Goal: Task Accomplishment & Management: Use online tool/utility

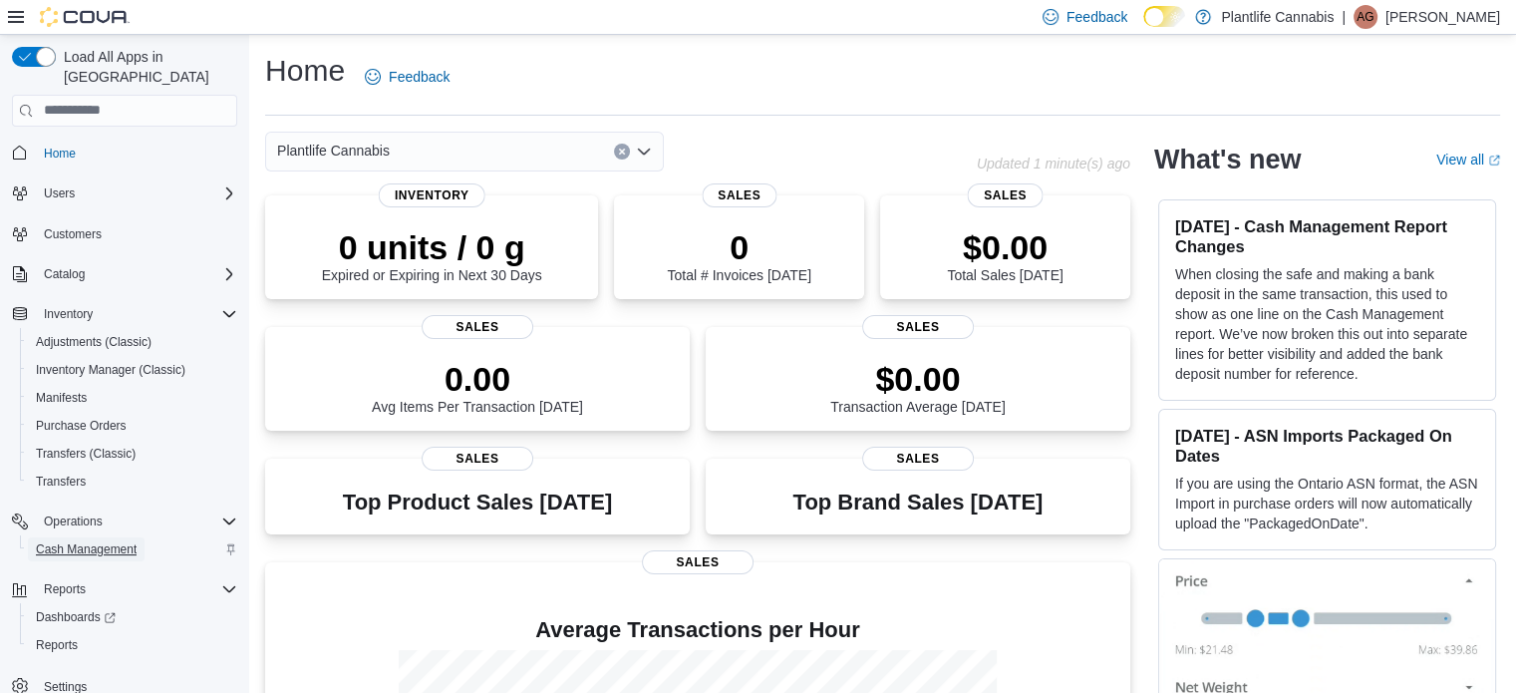
click at [61, 541] on span "Cash Management" at bounding box center [86, 549] width 101 height 16
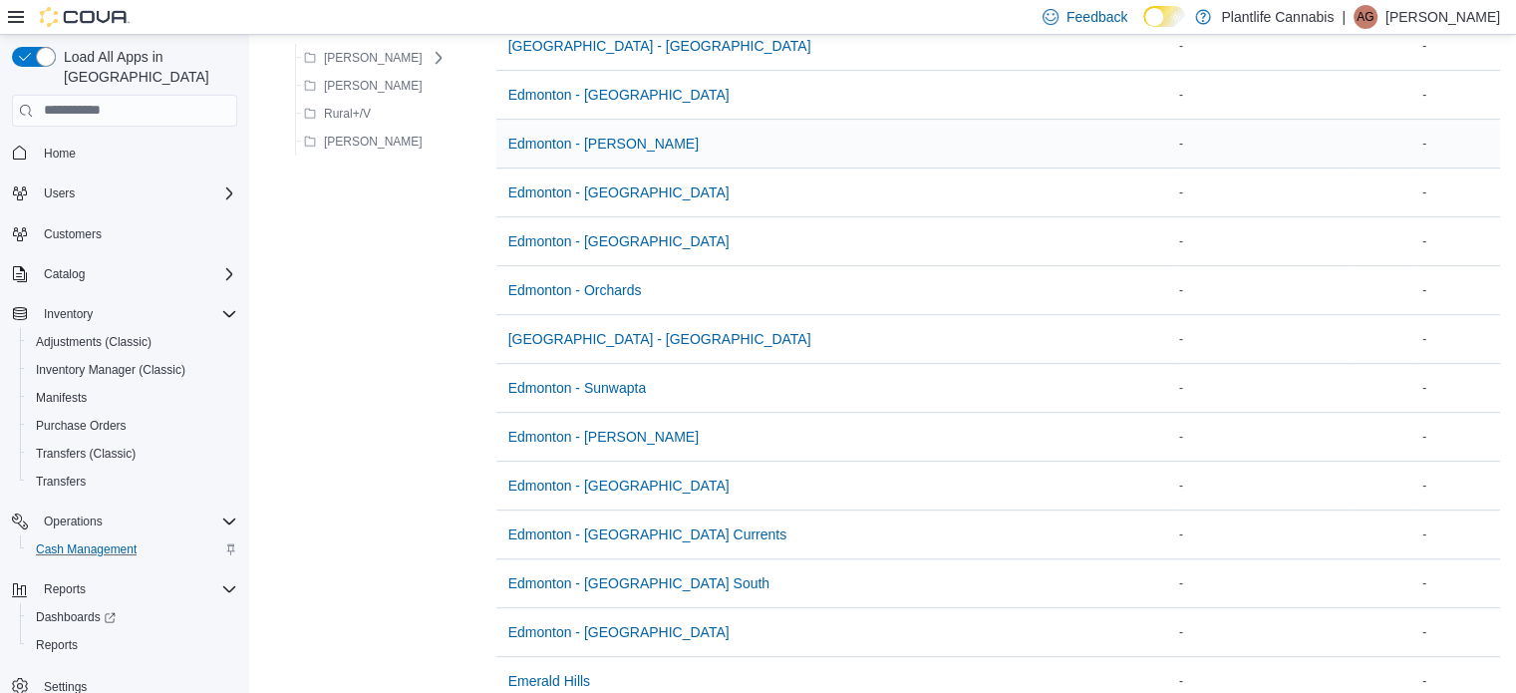
scroll to position [897, 0]
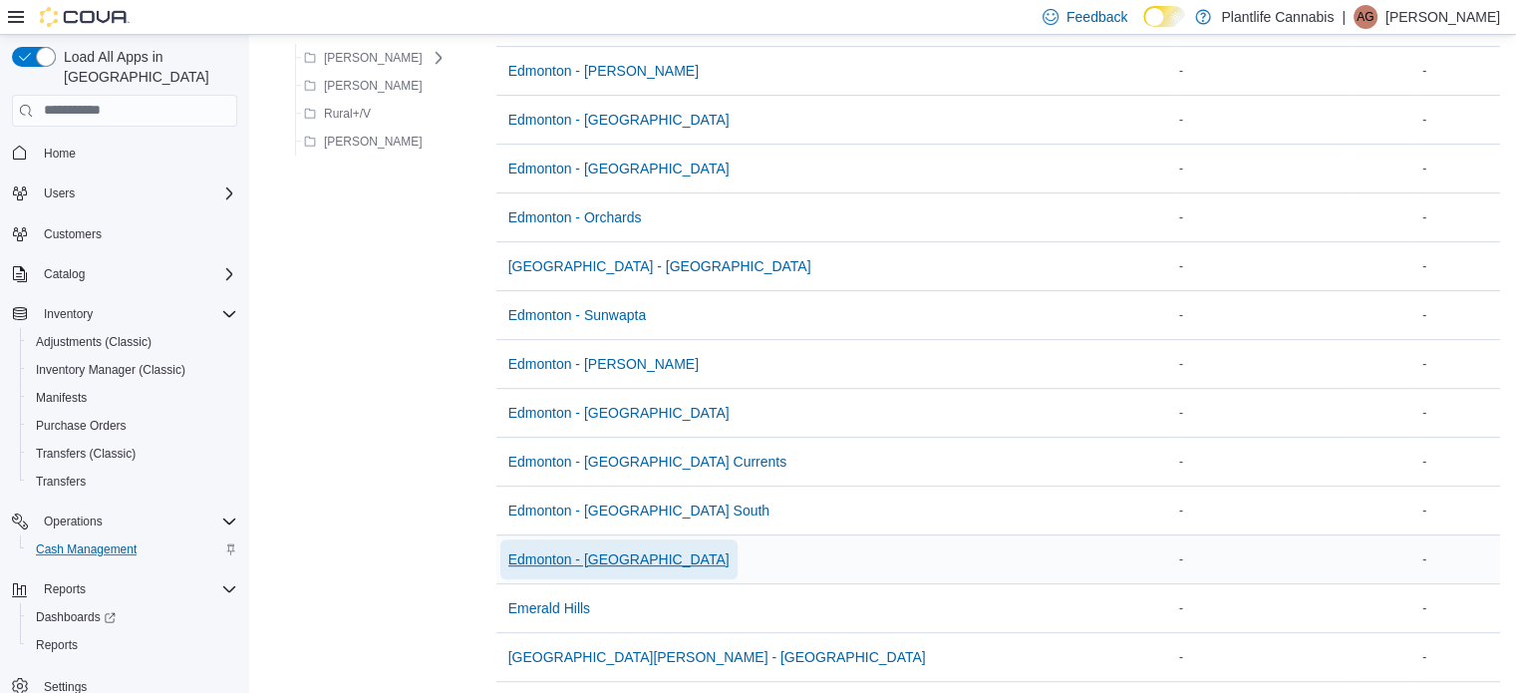
click at [590, 557] on span "Edmonton - Winterburn" at bounding box center [618, 559] width 221 height 20
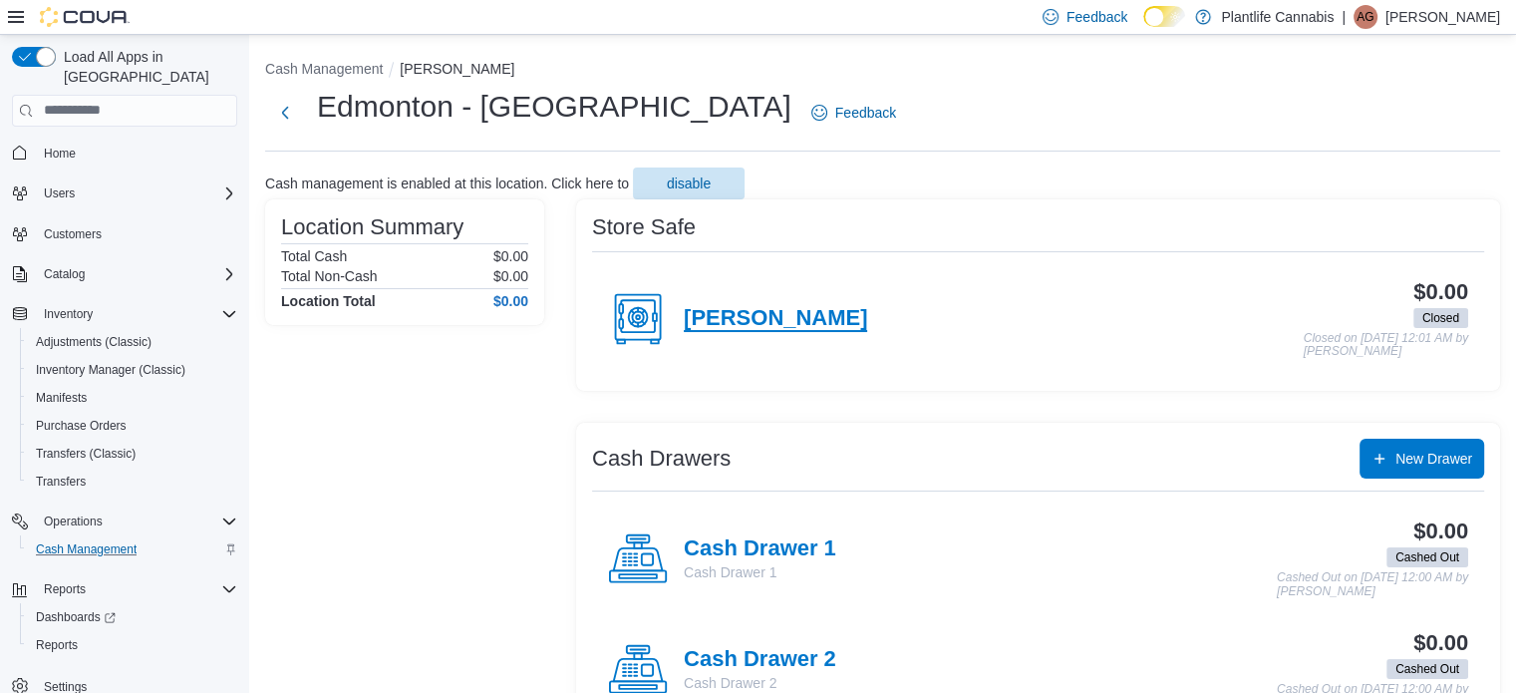
click at [716, 322] on h4 "Winterburn" at bounding box center [775, 319] width 183 height 26
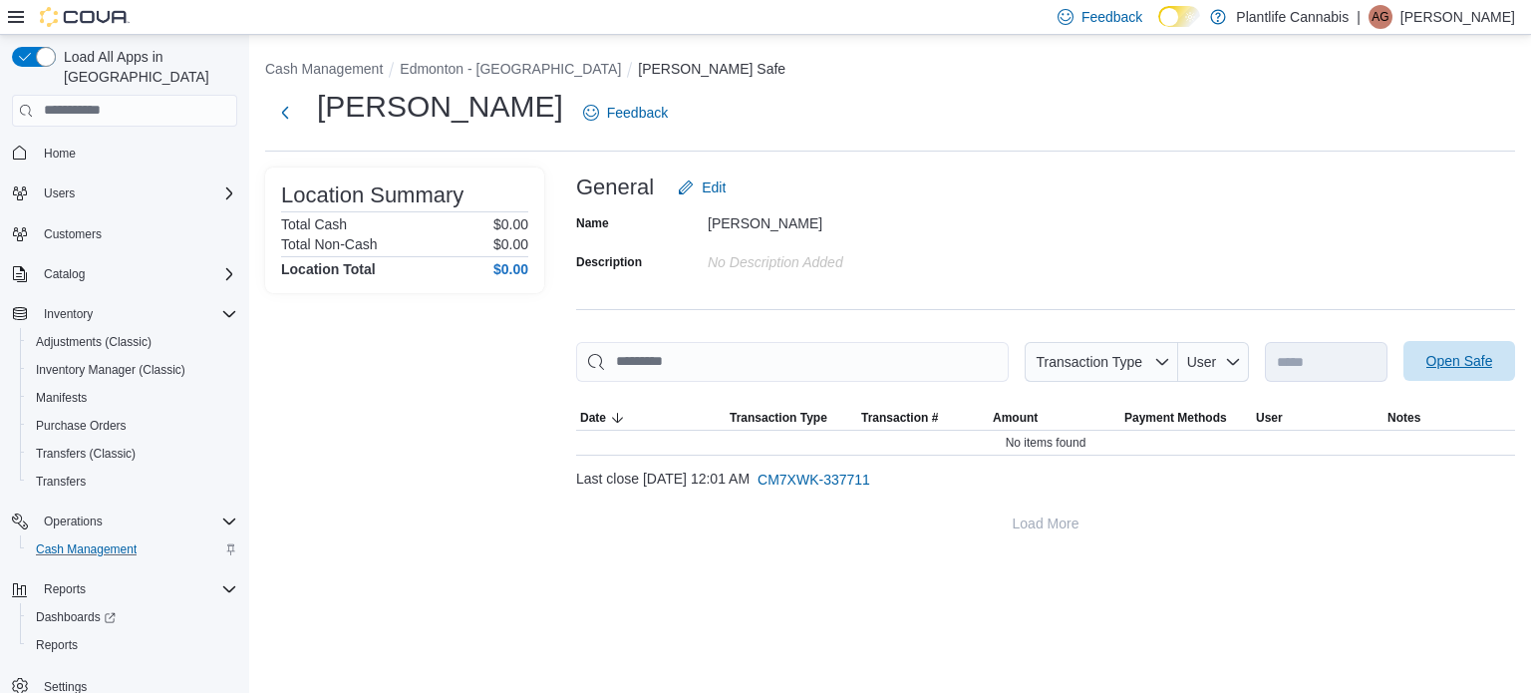
click at [1473, 352] on span "Open Safe" at bounding box center [1460, 361] width 67 height 20
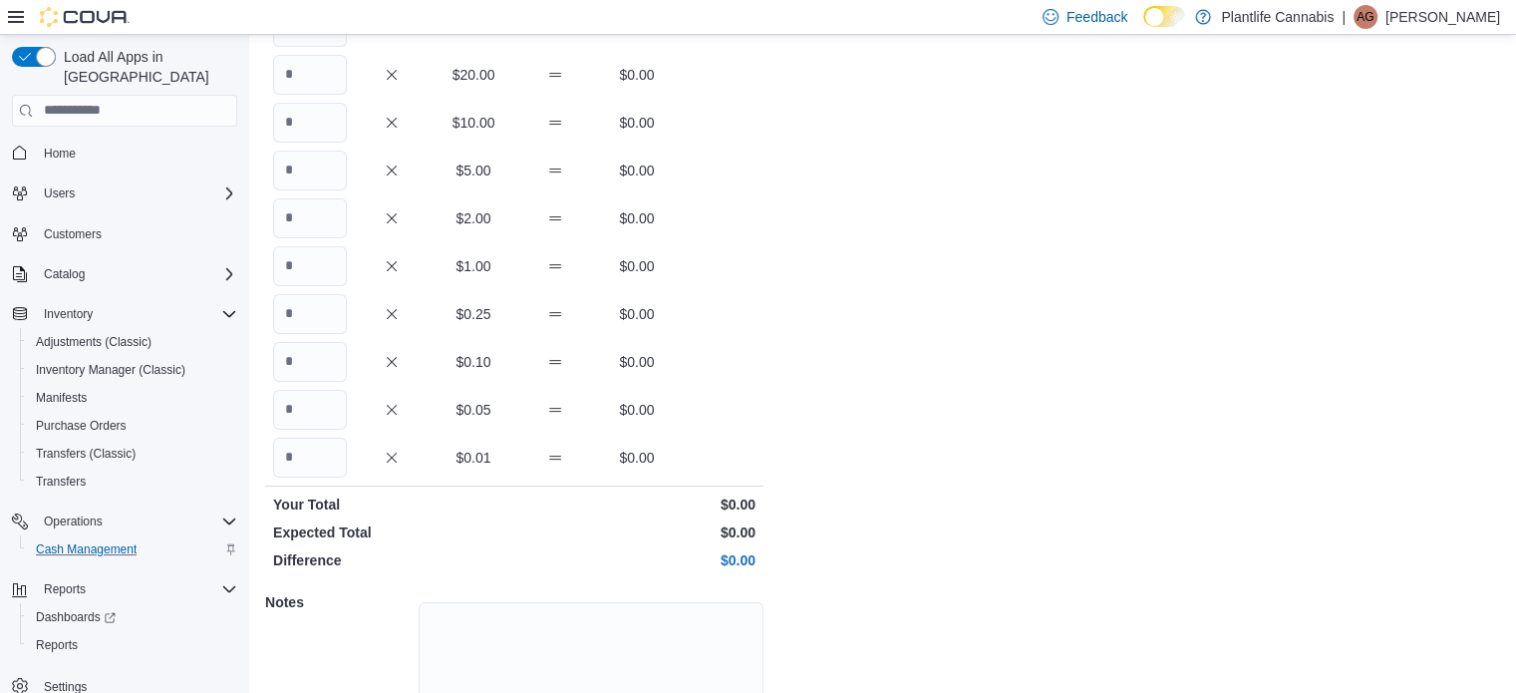
scroll to position [381, 0]
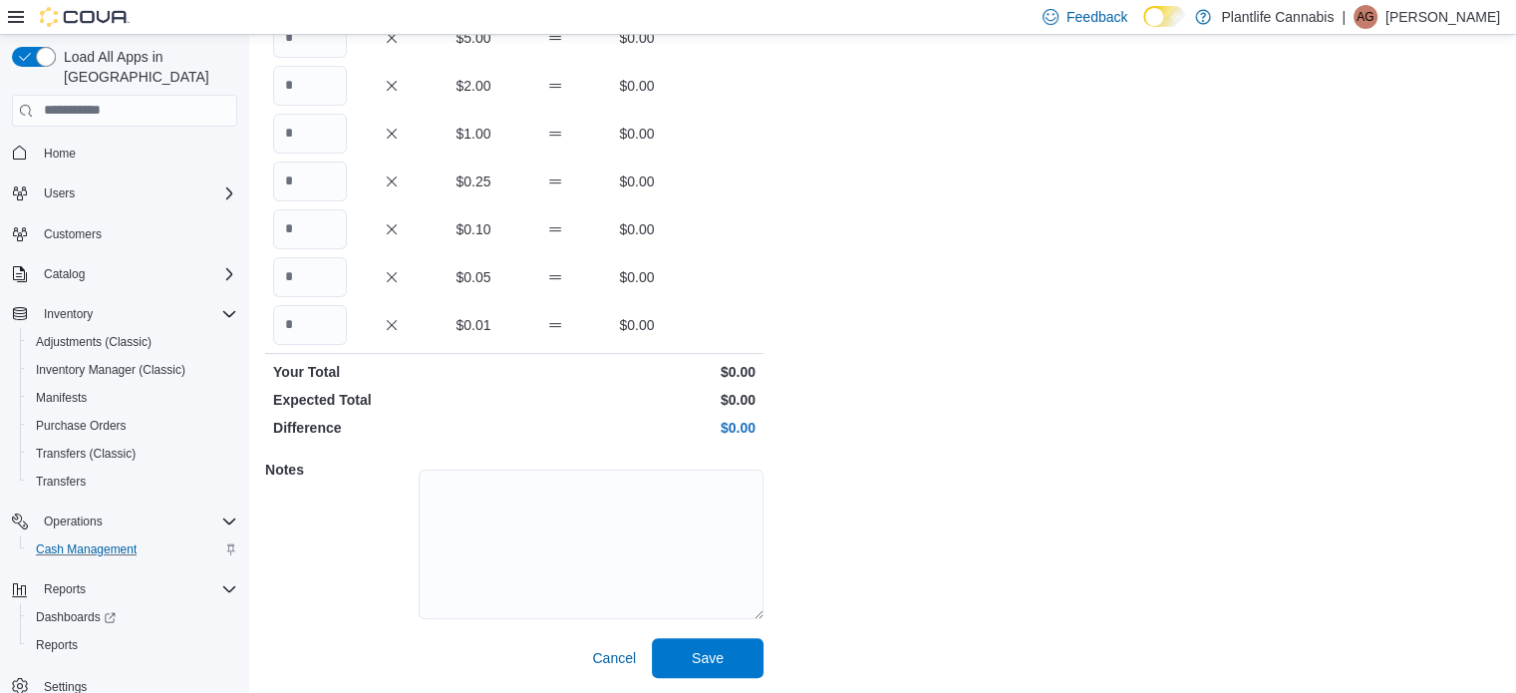
click at [770, 657] on div "Cash Management Winterburn Open Safe Edmonton - Winterburn : Open Safe Feedback…" at bounding box center [882, 174] width 1267 height 1040
click at [669, 653] on span "Save" at bounding box center [708, 657] width 88 height 40
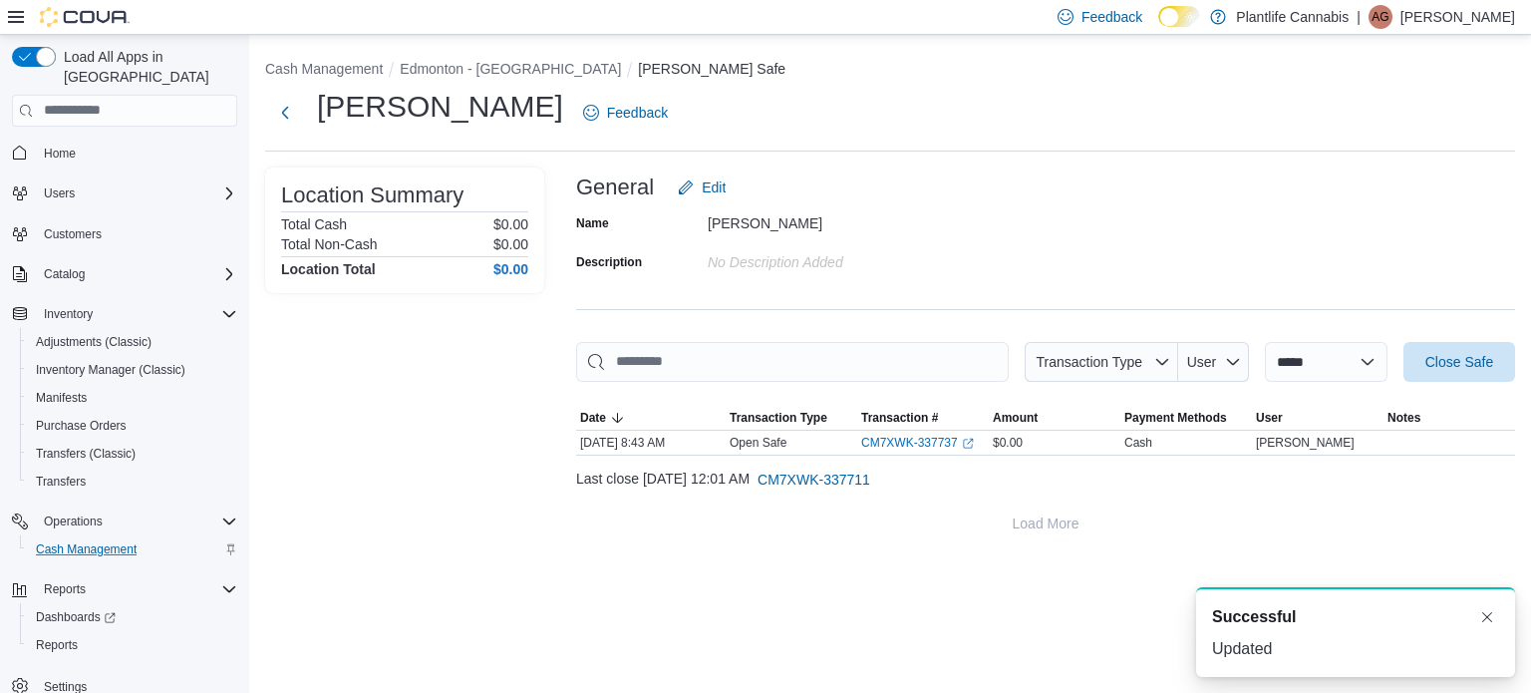
click at [427, 56] on div "**********" at bounding box center [890, 297] width 1282 height 524
click at [431, 61] on button "Edmonton - Winterburn" at bounding box center [510, 69] width 221 height 16
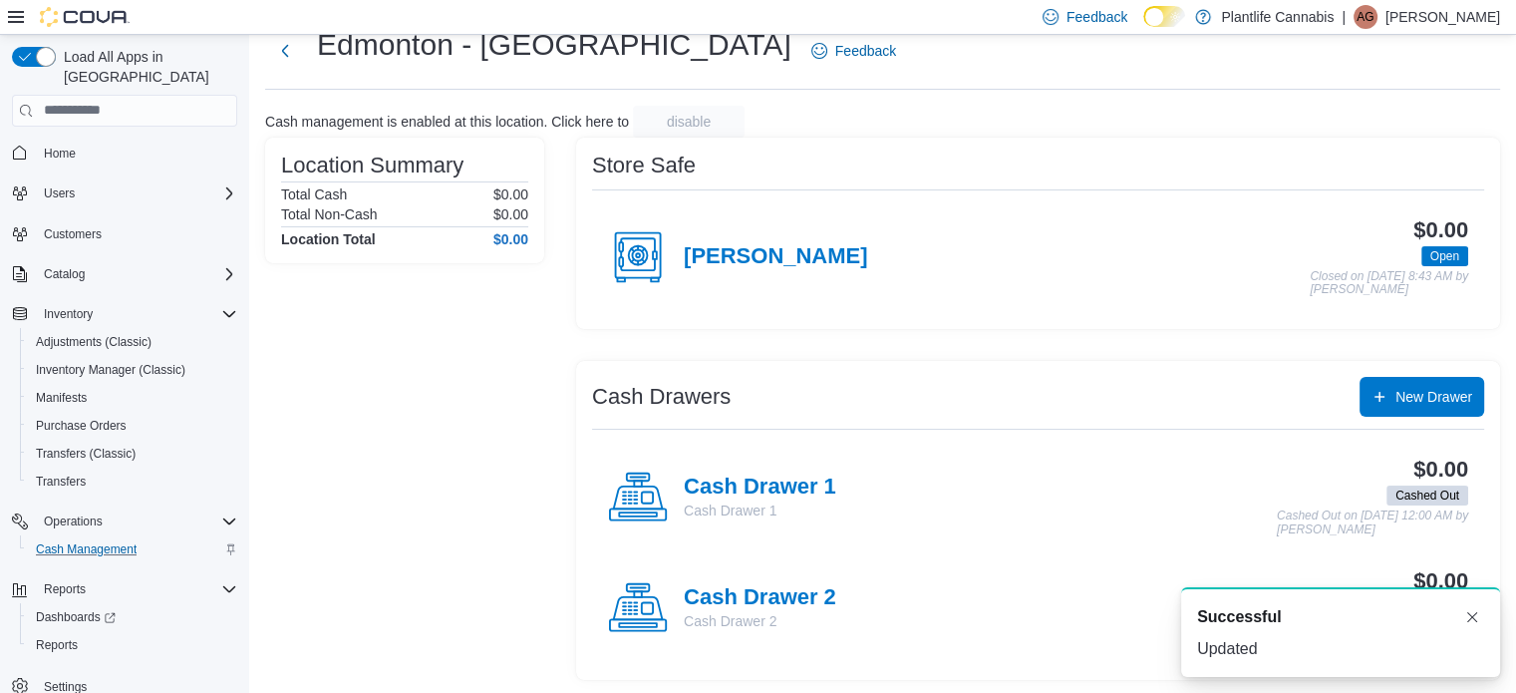
scroll to position [64, 0]
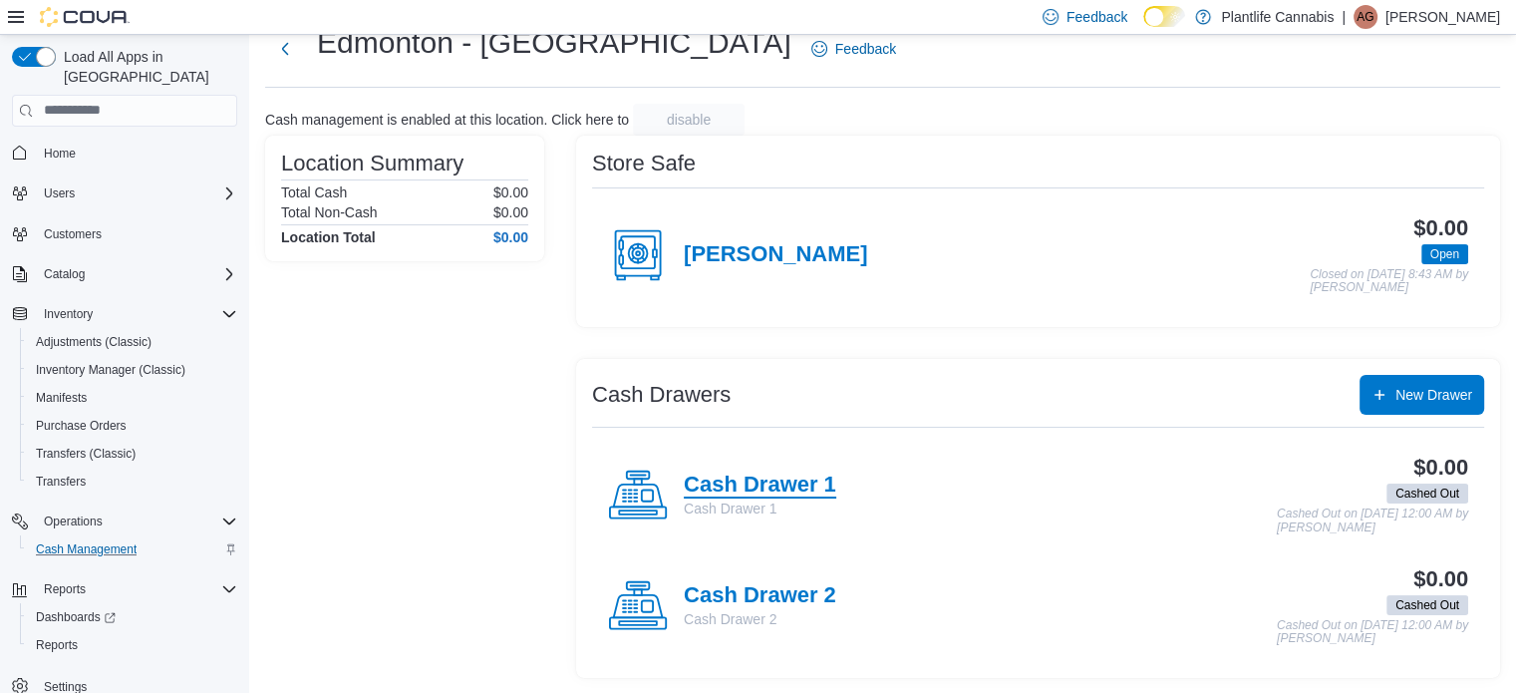
click at [770, 473] on h4 "Cash Drawer 1" at bounding box center [760, 486] width 153 height 26
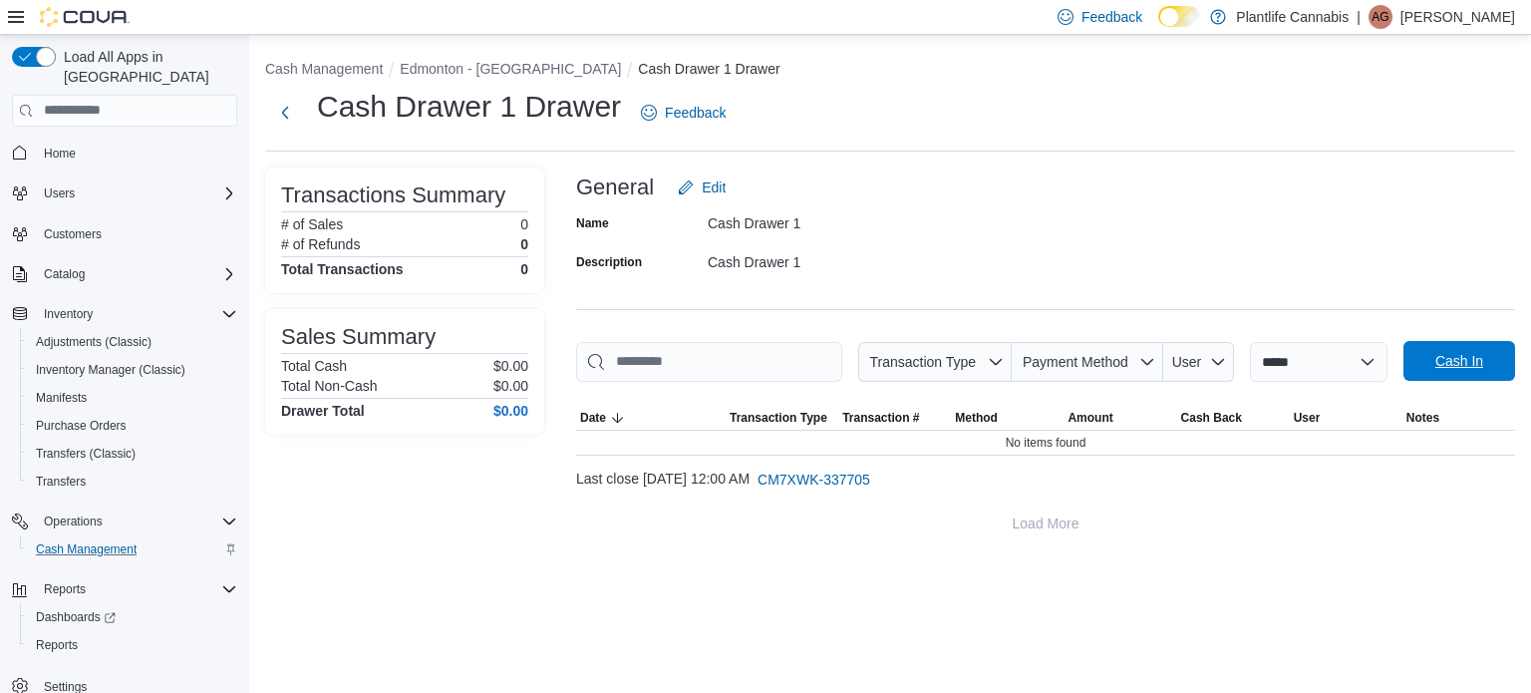
click at [1490, 354] on span "Cash In" at bounding box center [1460, 361] width 88 height 40
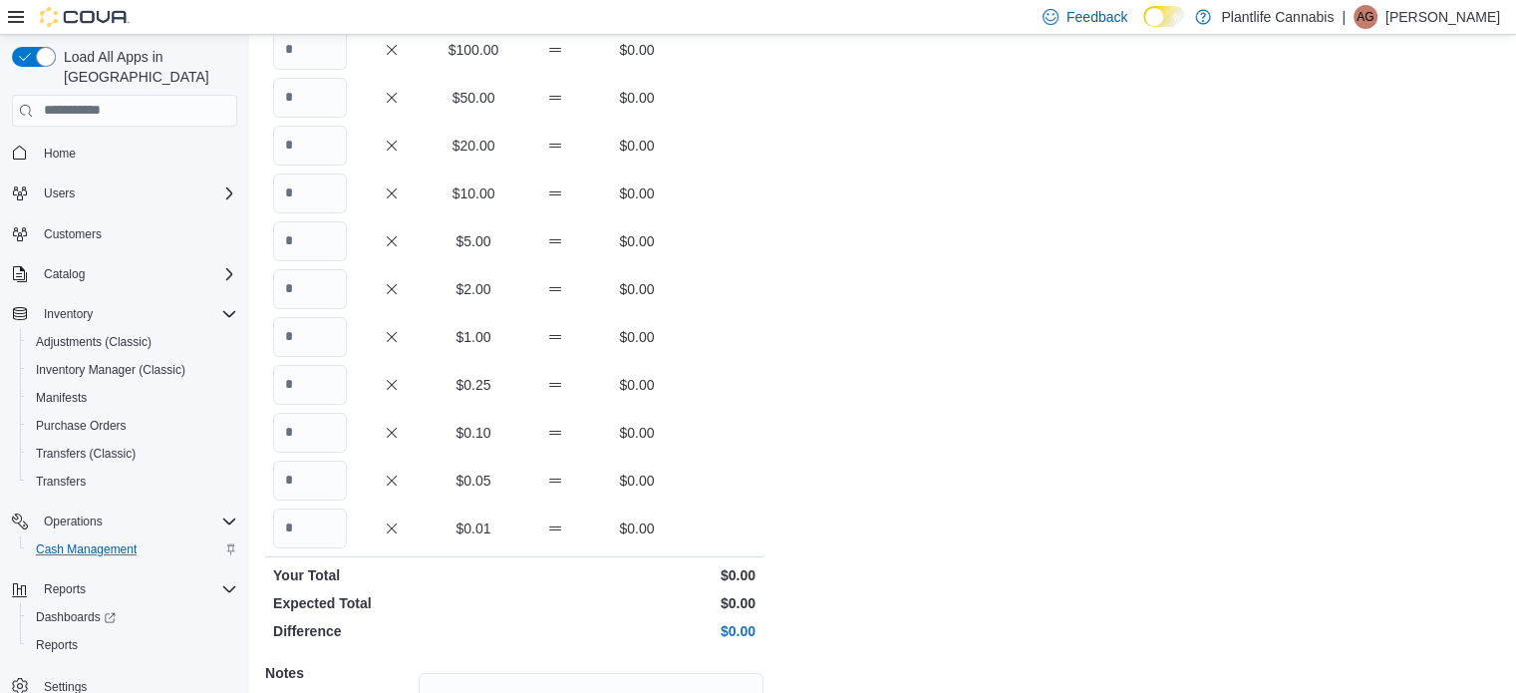
scroll to position [381, 0]
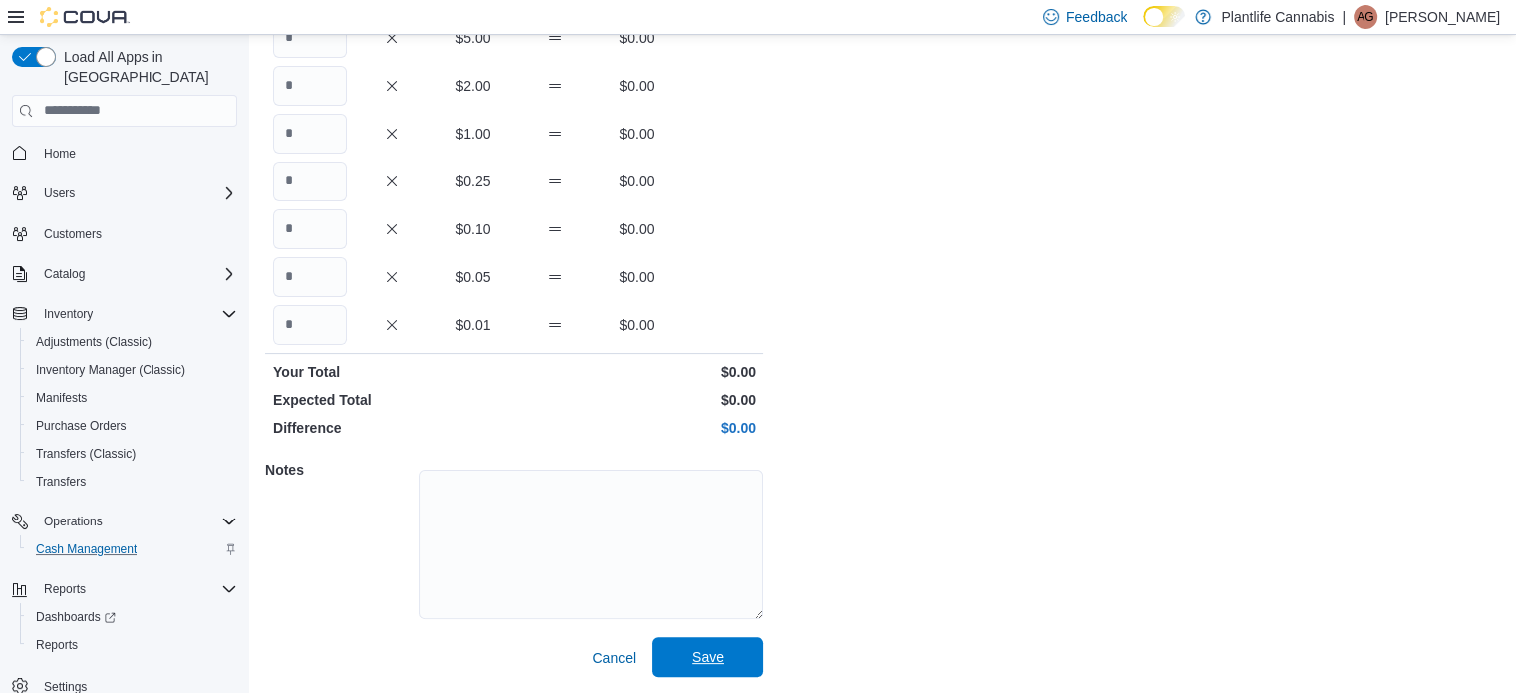
click at [707, 652] on span "Save" at bounding box center [708, 657] width 32 height 20
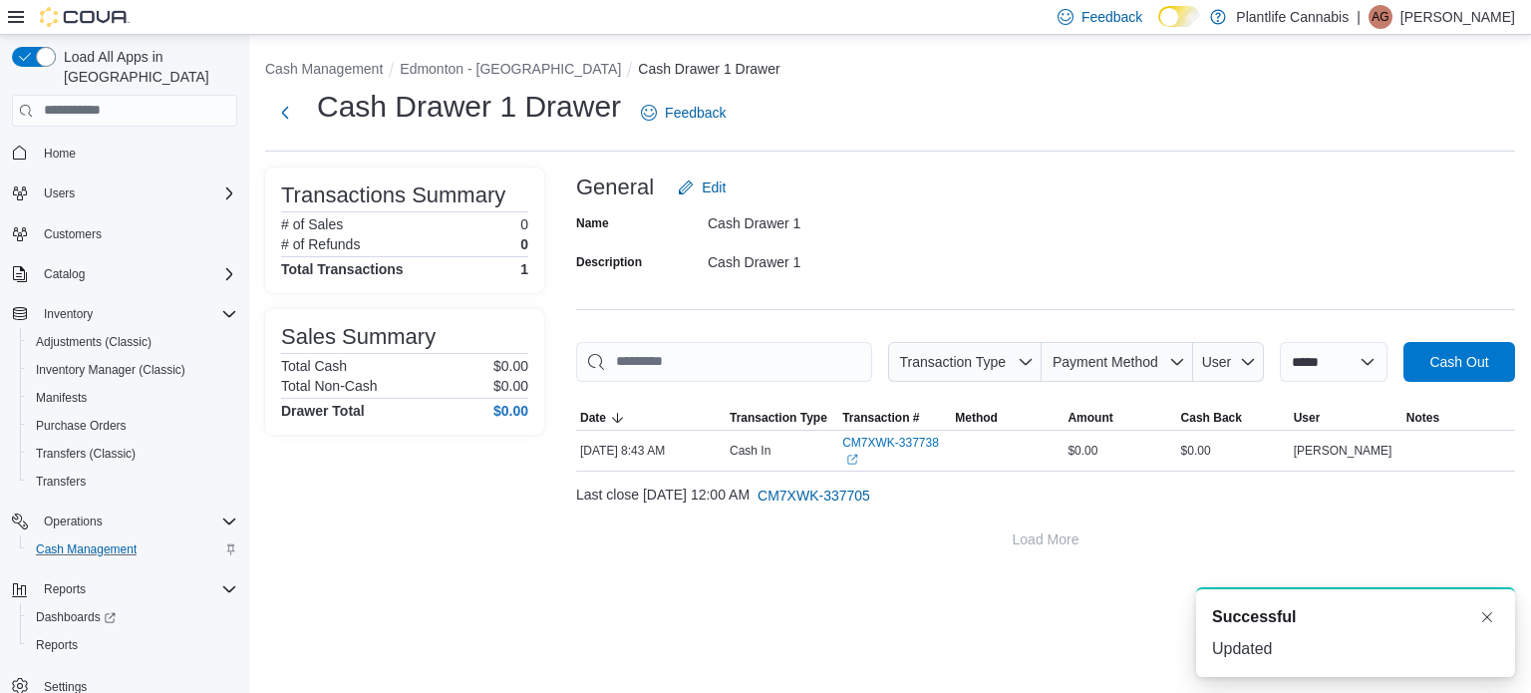
click at [475, 57] on div "**********" at bounding box center [890, 305] width 1282 height 540
click at [480, 59] on li "Edmonton - Winterburn" at bounding box center [519, 69] width 238 height 20
click at [485, 65] on button "Edmonton - Winterburn" at bounding box center [510, 69] width 221 height 16
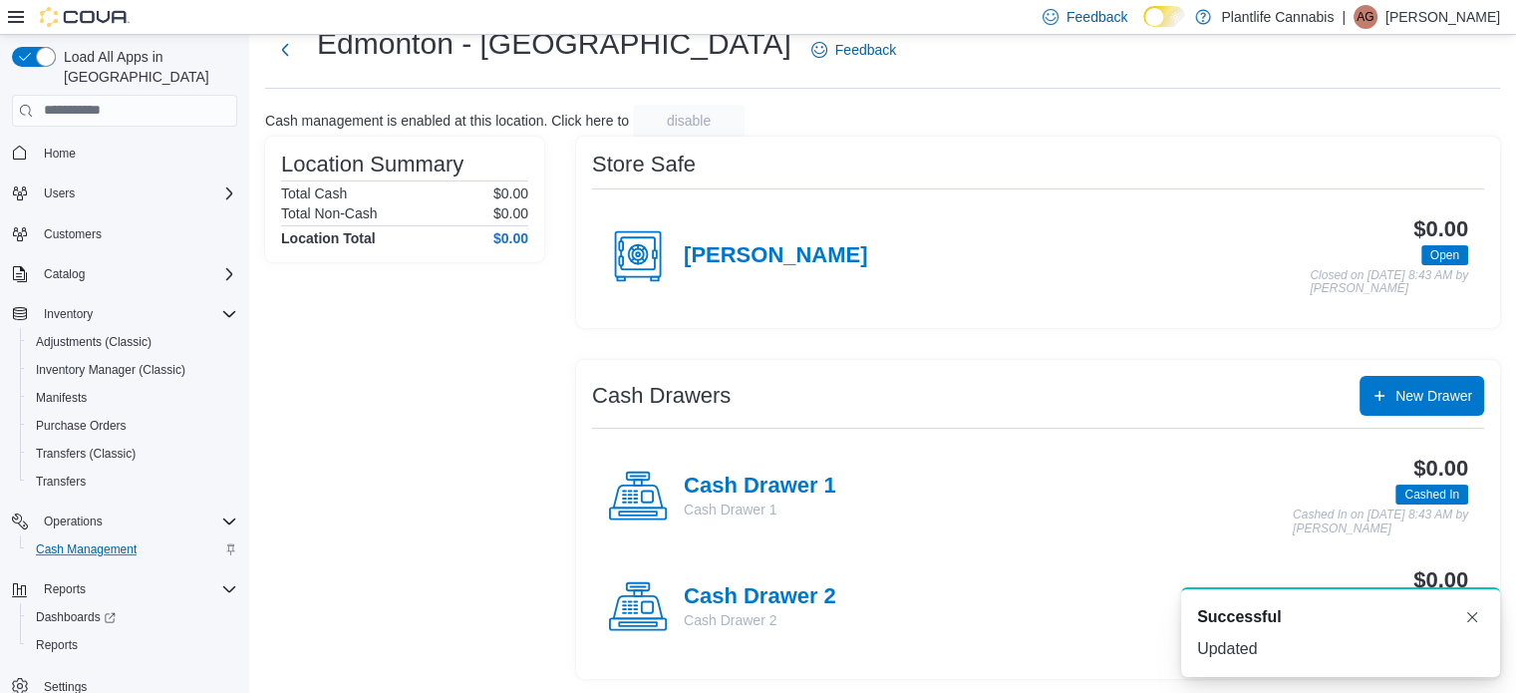
scroll to position [64, 0]
click at [704, 583] on h4 "Cash Drawer 2" at bounding box center [760, 596] width 153 height 26
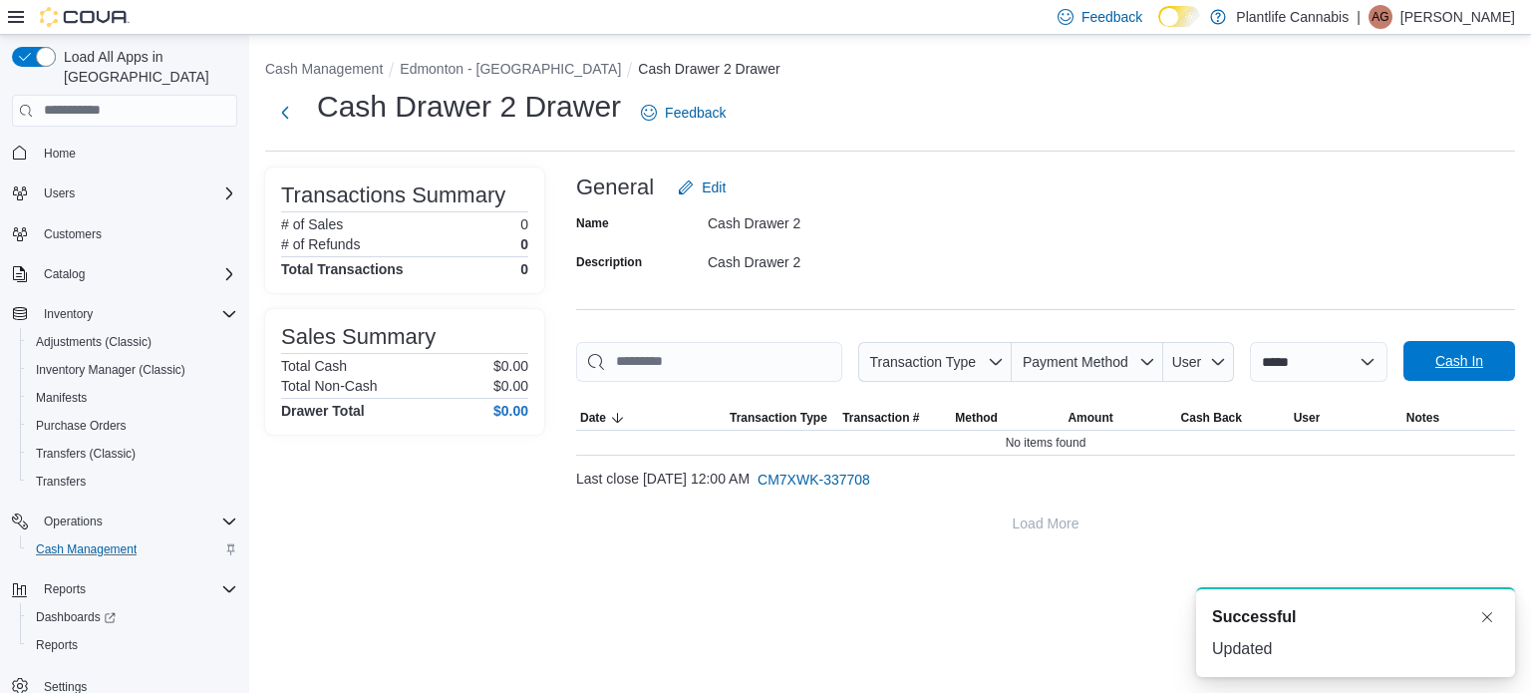
click at [1406, 355] on button "Cash In" at bounding box center [1460, 361] width 112 height 40
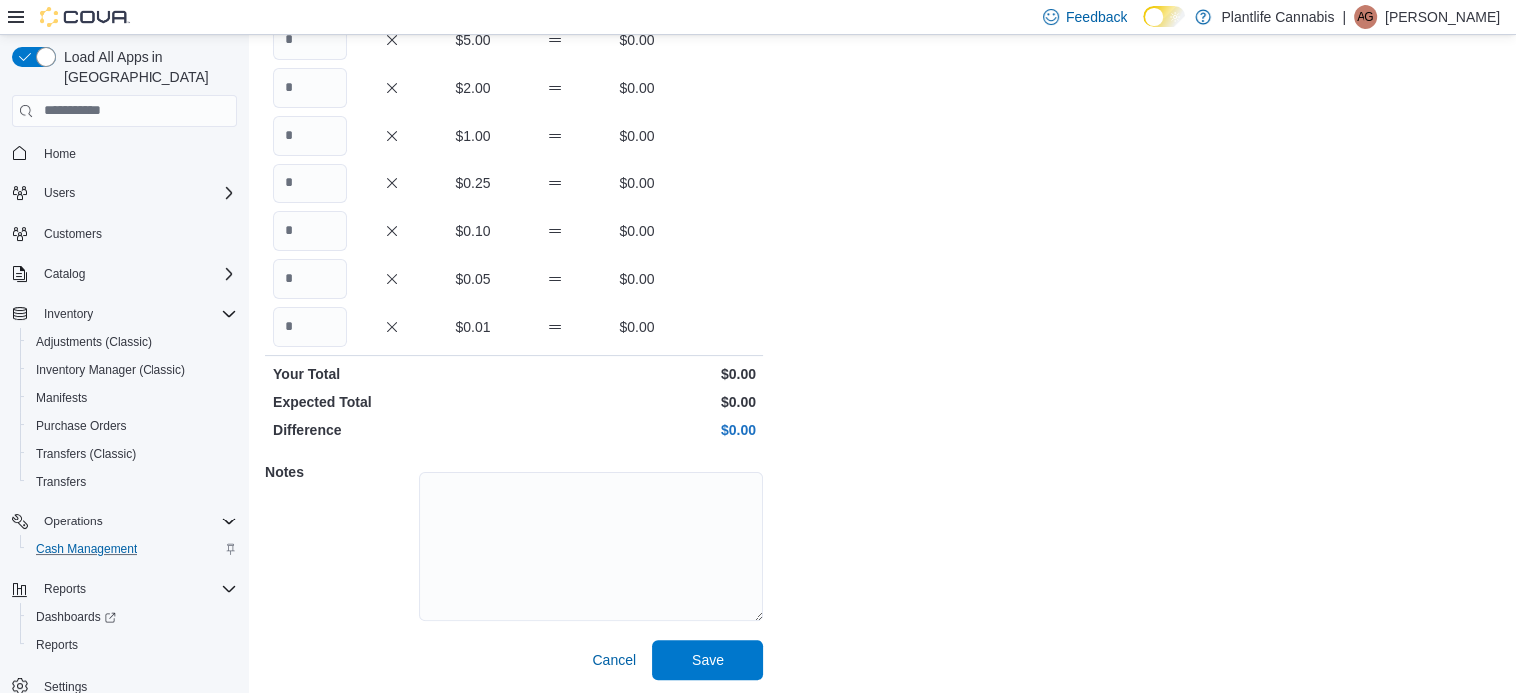
scroll to position [381, 0]
click at [706, 635] on div "Notes" at bounding box center [514, 542] width 498 height 192
click at [706, 645] on span "Save" at bounding box center [708, 657] width 88 height 40
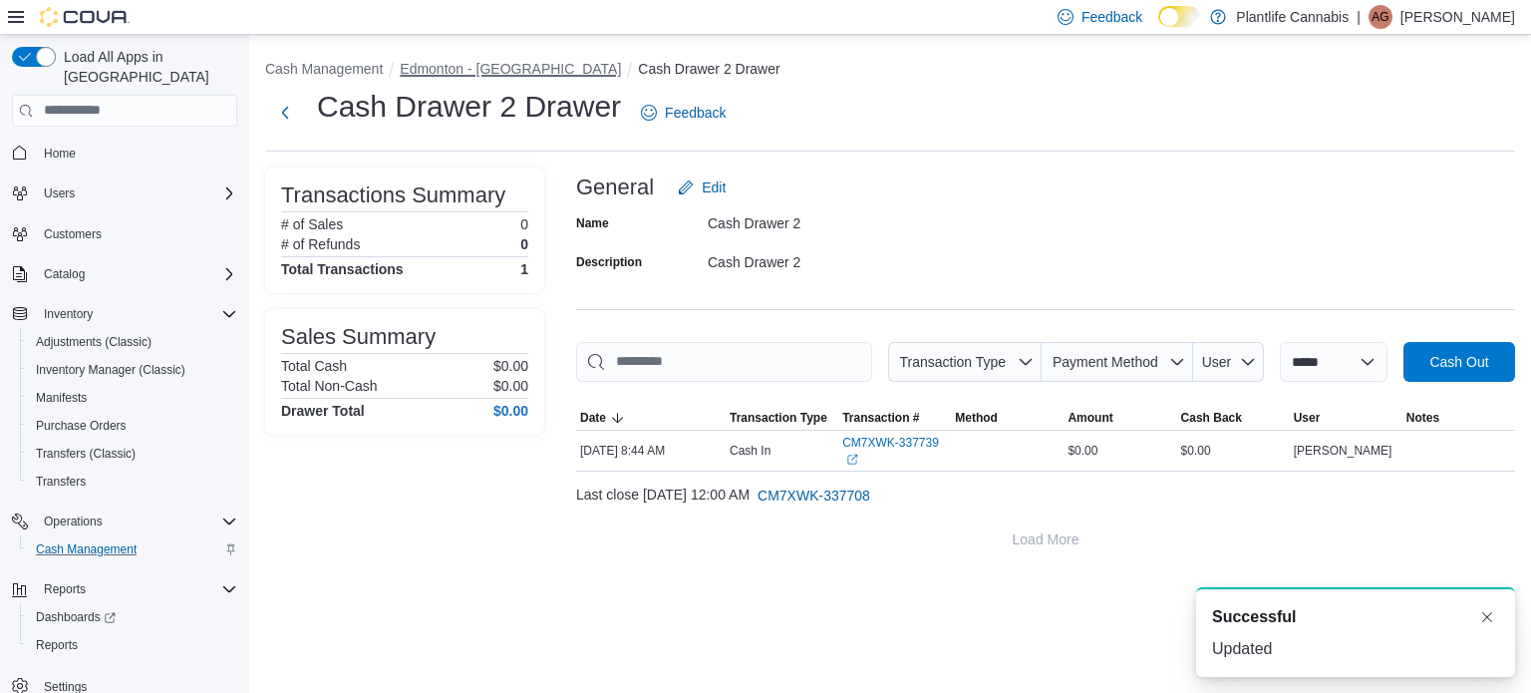
click at [522, 66] on button "Edmonton - Winterburn" at bounding box center [510, 69] width 221 height 16
